Goal: Find specific page/section: Find specific page/section

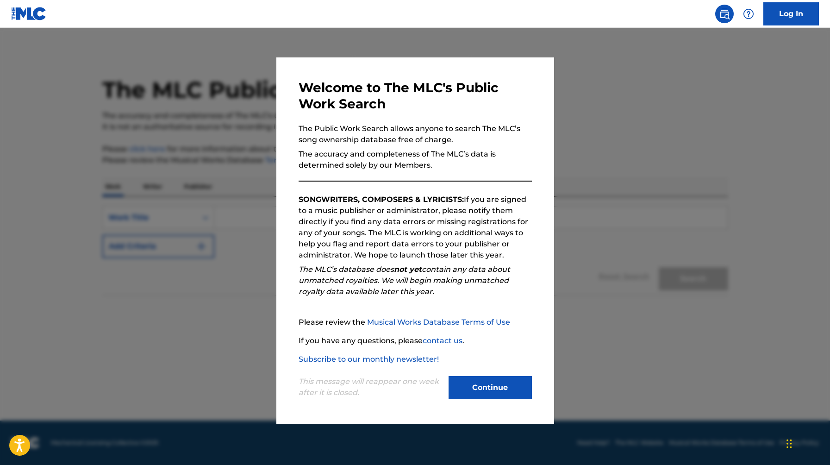
click at [518, 308] on div "Welcome to The MLC's Public Work Search The Public Work Search allows anyone to…" at bounding box center [415, 241] width 233 height 322
click at [480, 391] on button "Continue" at bounding box center [490, 387] width 83 height 23
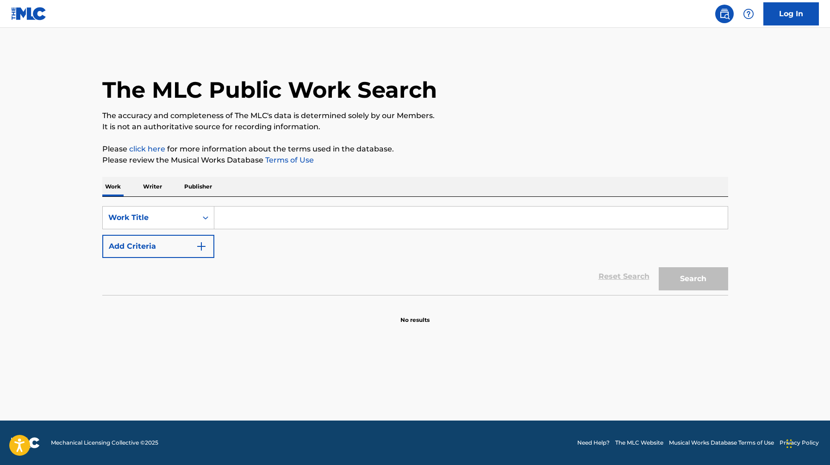
click at [159, 187] on p "Writer" at bounding box center [152, 186] width 25 height 19
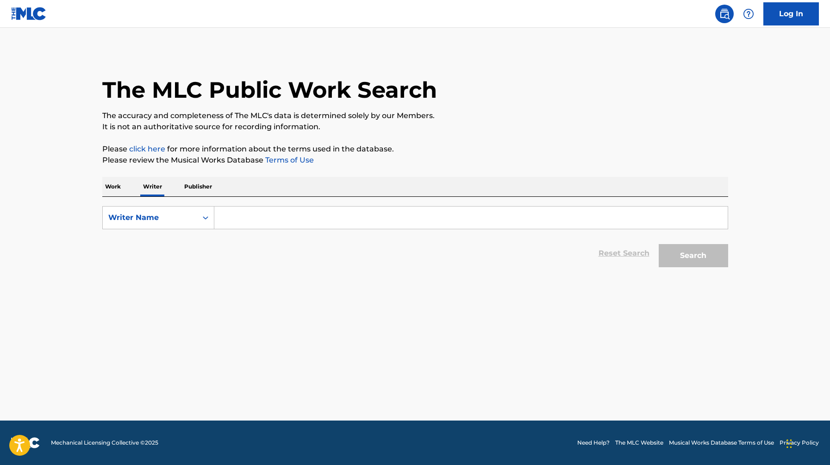
click at [198, 189] on p "Publisher" at bounding box center [197, 186] width 33 height 19
click at [114, 184] on p "Work" at bounding box center [112, 186] width 21 height 19
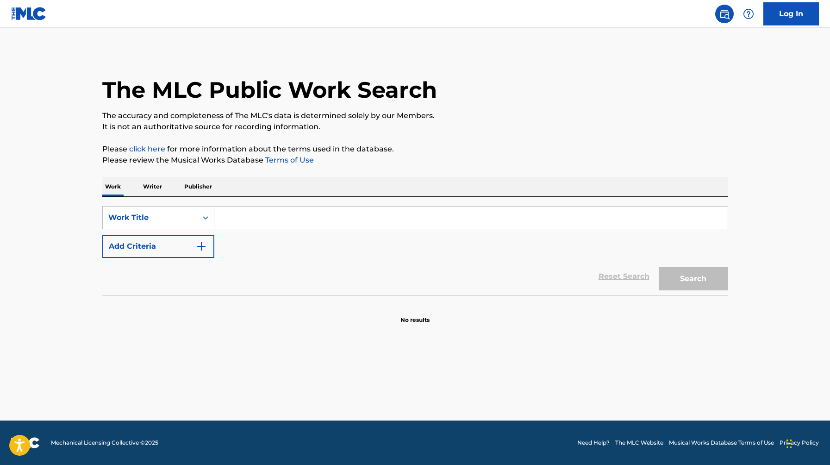
click at [147, 187] on p "Writer" at bounding box center [152, 186] width 25 height 19
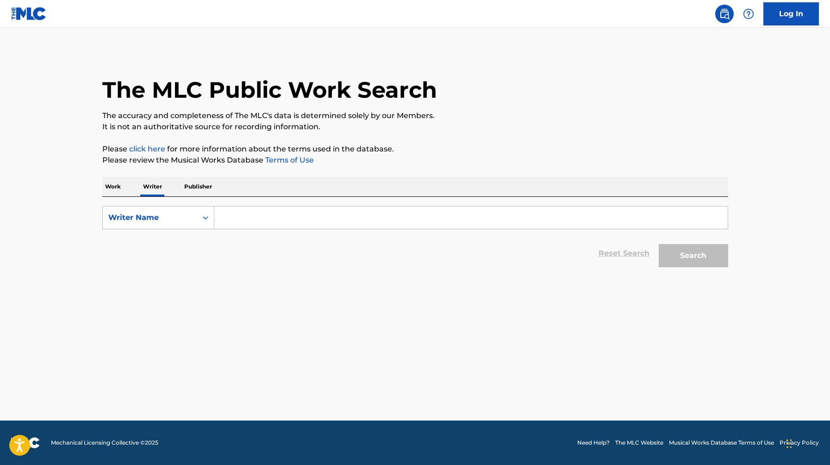
click at [200, 182] on p "Publisher" at bounding box center [197, 186] width 33 height 19
click at [116, 190] on p "Work" at bounding box center [112, 186] width 21 height 19
